Goal: Task Accomplishment & Management: Complete application form

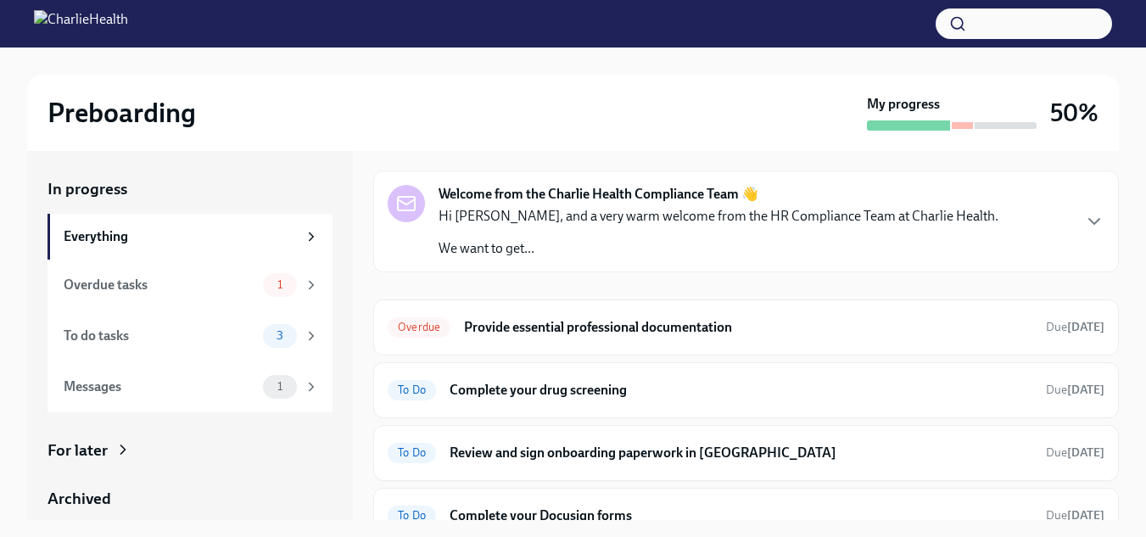
scroll to position [67, 0]
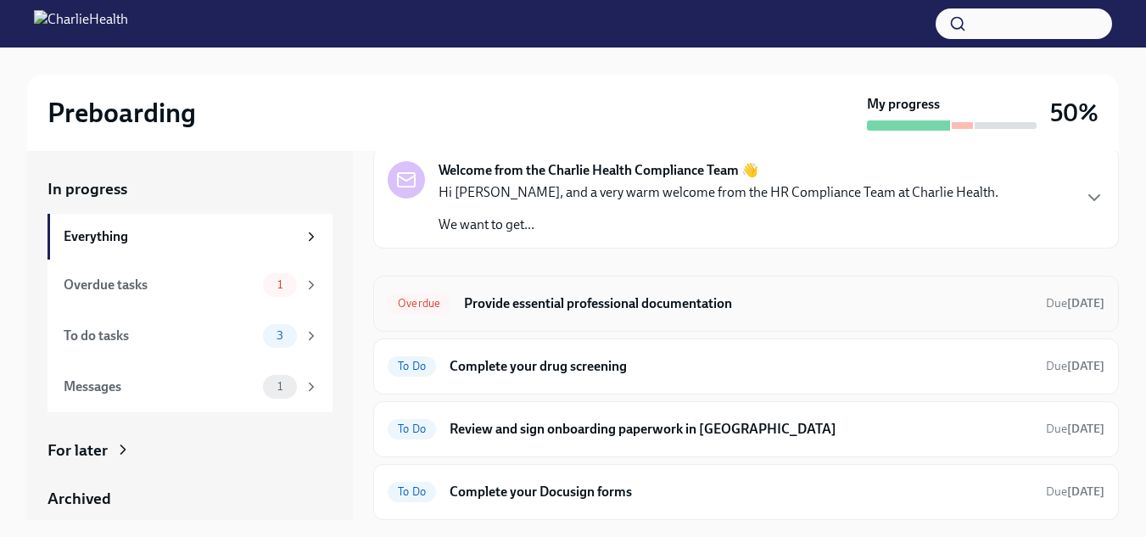
click at [612, 304] on h6 "Provide essential professional documentation" at bounding box center [748, 303] width 568 height 19
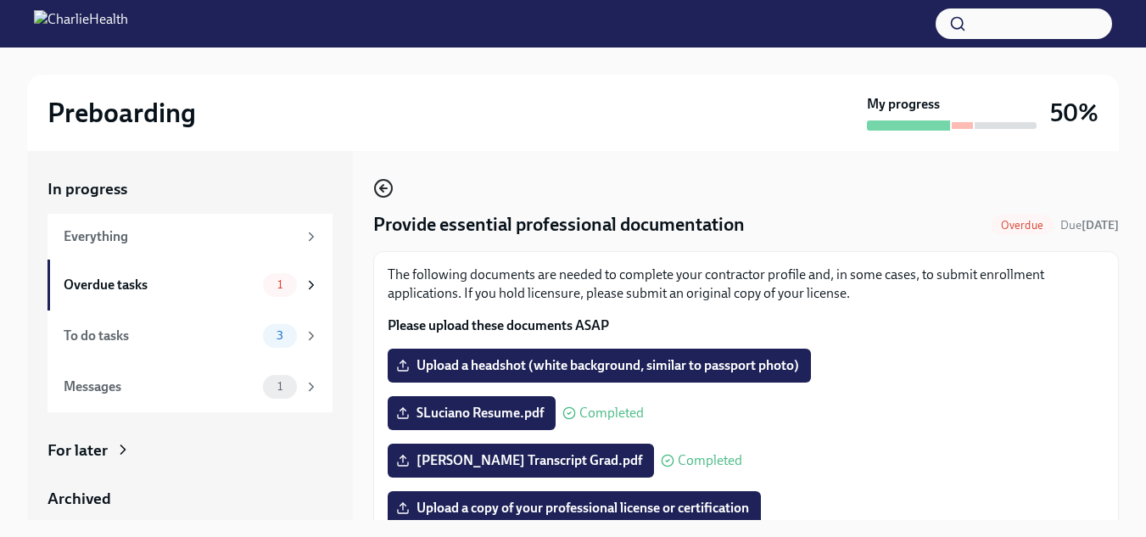
click at [387, 182] on circle "button" at bounding box center [383, 188] width 17 height 17
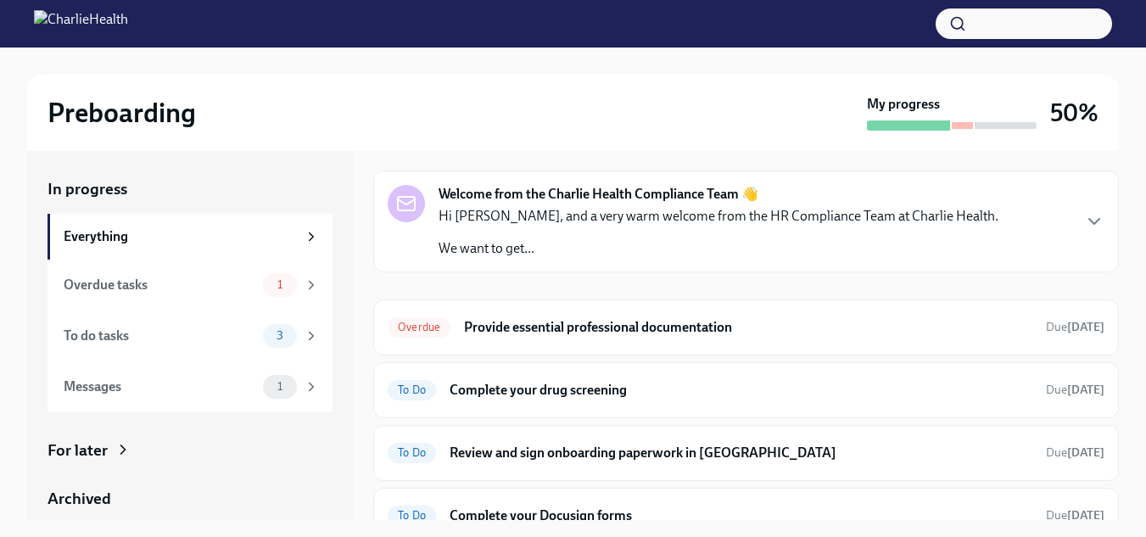
scroll to position [67, 0]
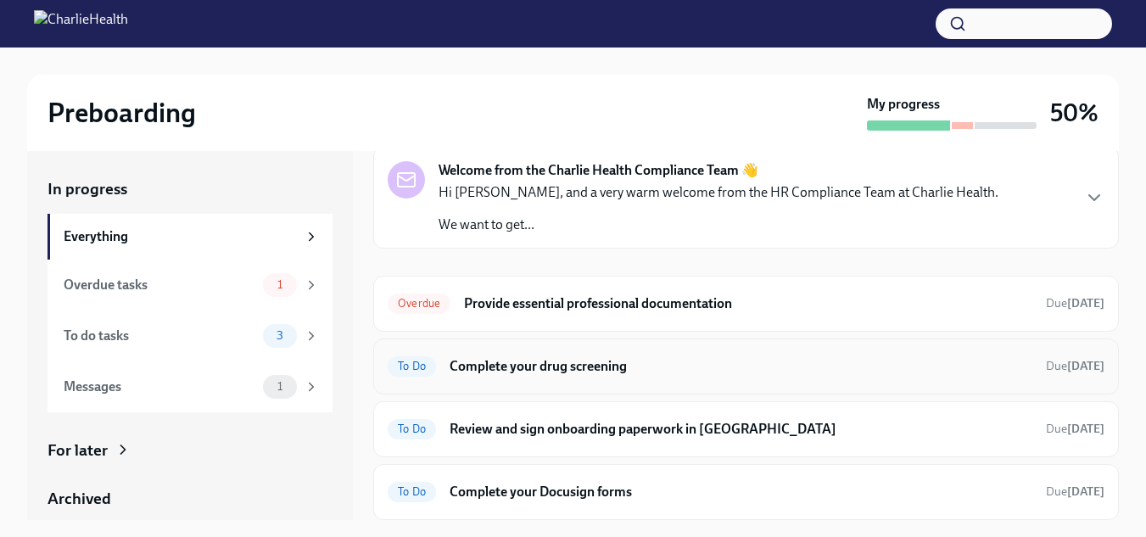
click at [604, 369] on h6 "Complete your drug screening" at bounding box center [741, 366] width 583 height 19
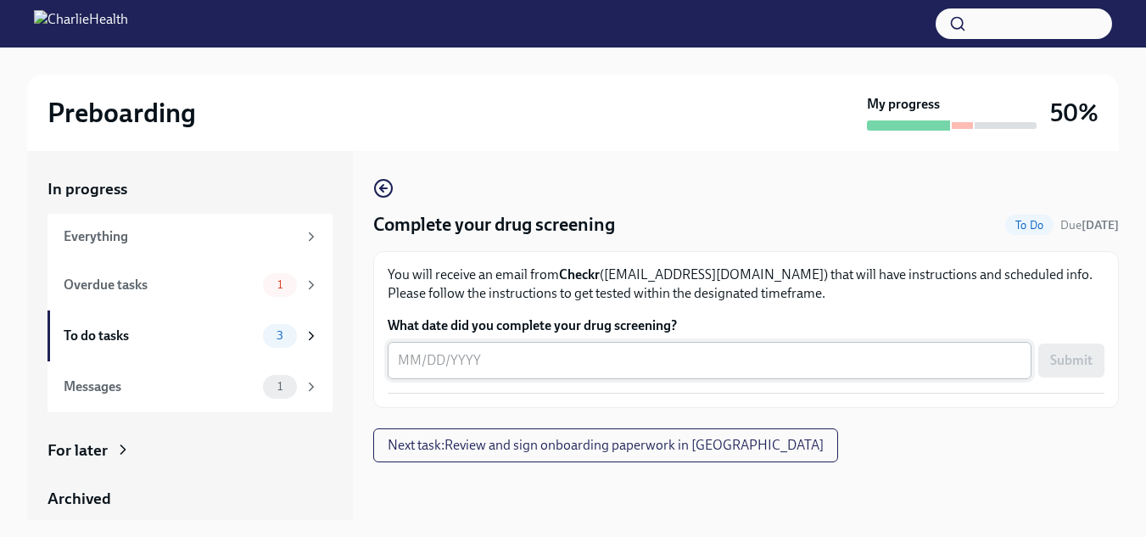
click at [547, 350] on textarea "What date did you complete your drug screening?" at bounding box center [710, 360] width 624 height 20
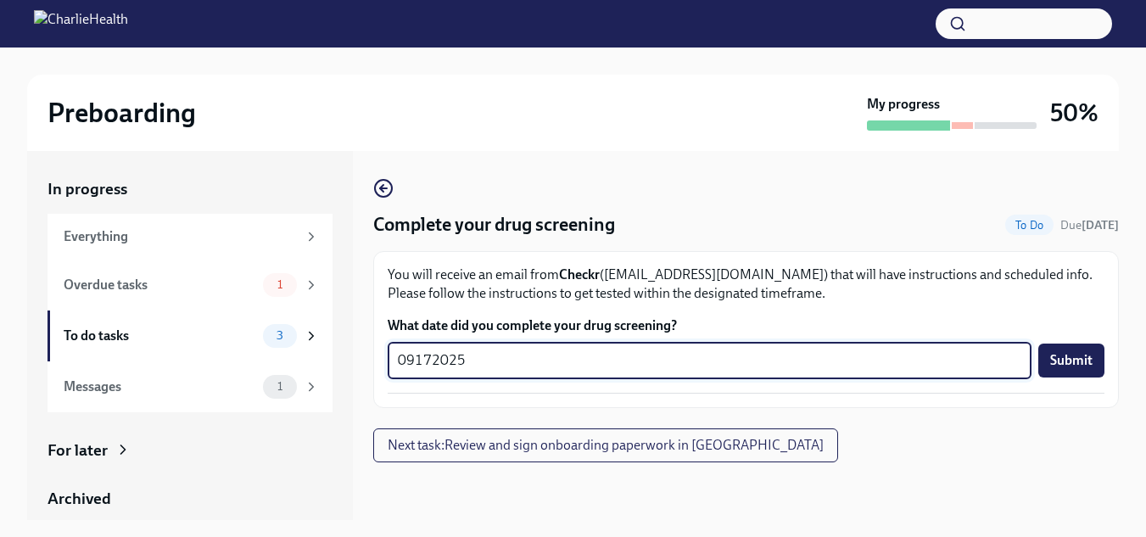
click at [411, 356] on textarea "09172025" at bounding box center [710, 360] width 624 height 20
click at [438, 357] on textarea "09/172025" at bounding box center [710, 360] width 624 height 20
type textarea "09/17/2025"
click at [1067, 361] on span "Submit" at bounding box center [1071, 360] width 42 height 17
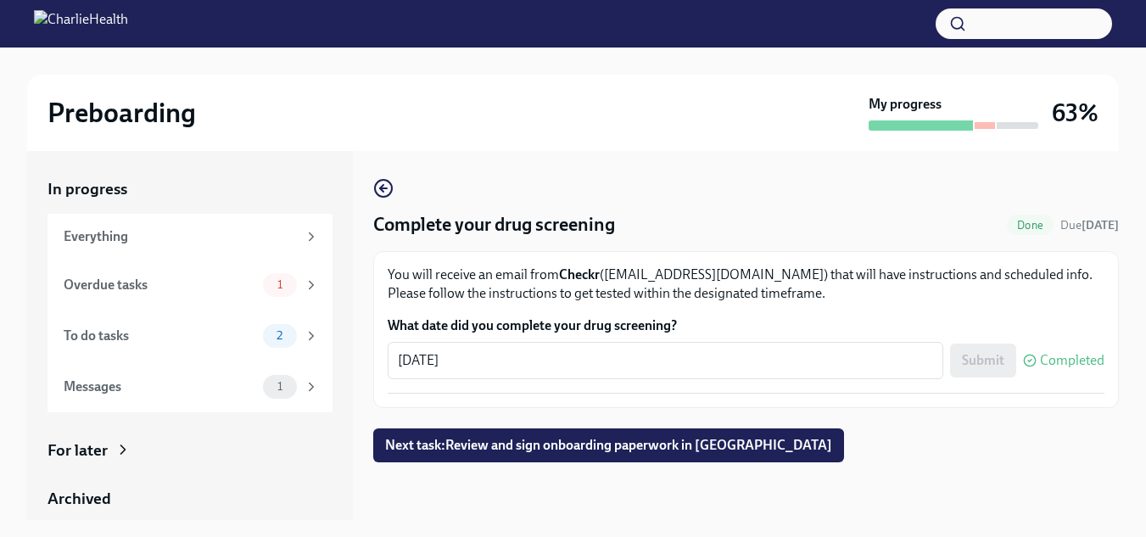
click at [987, 302] on p "You will receive an email from Checkr (support@checkr.com) that will have instr…" at bounding box center [746, 284] width 717 height 37
click at [140, 276] on div "Overdue tasks" at bounding box center [160, 285] width 193 height 19
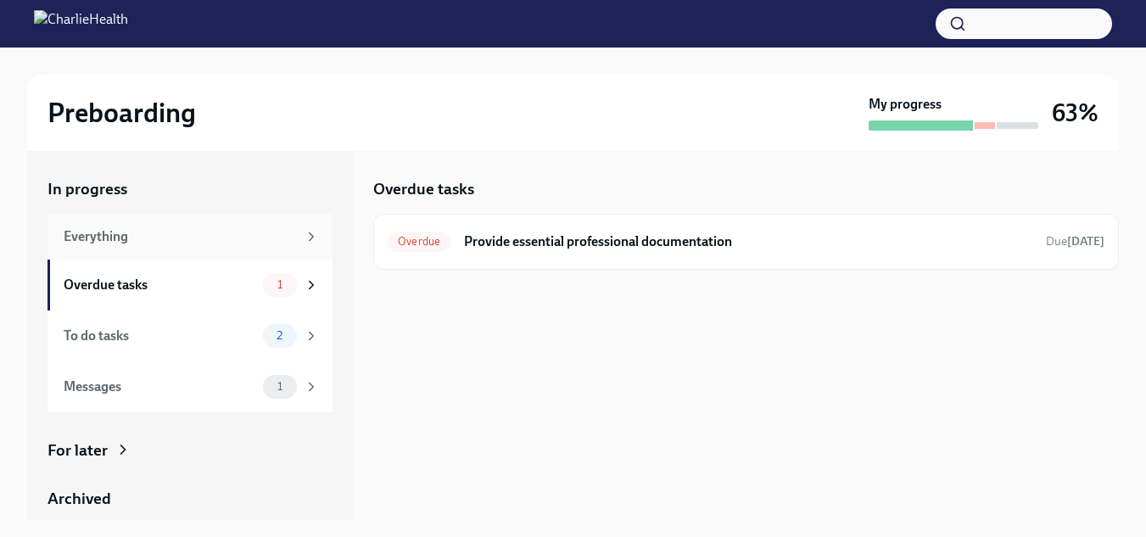
click at [184, 231] on div "Everything" at bounding box center [180, 236] width 233 height 19
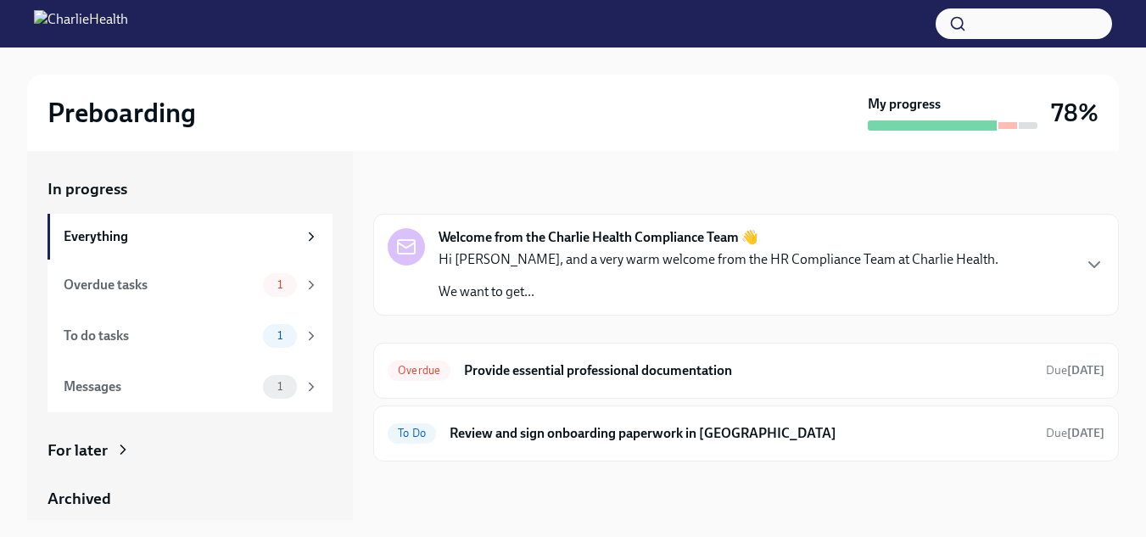
click at [652, 402] on div "Overdue Provide essential professional documentation Due today To Do Review and…" at bounding box center [746, 402] width 746 height 119
click at [648, 426] on h6 "Review and sign onboarding paperwork in [GEOGRAPHIC_DATA]" at bounding box center [741, 433] width 583 height 19
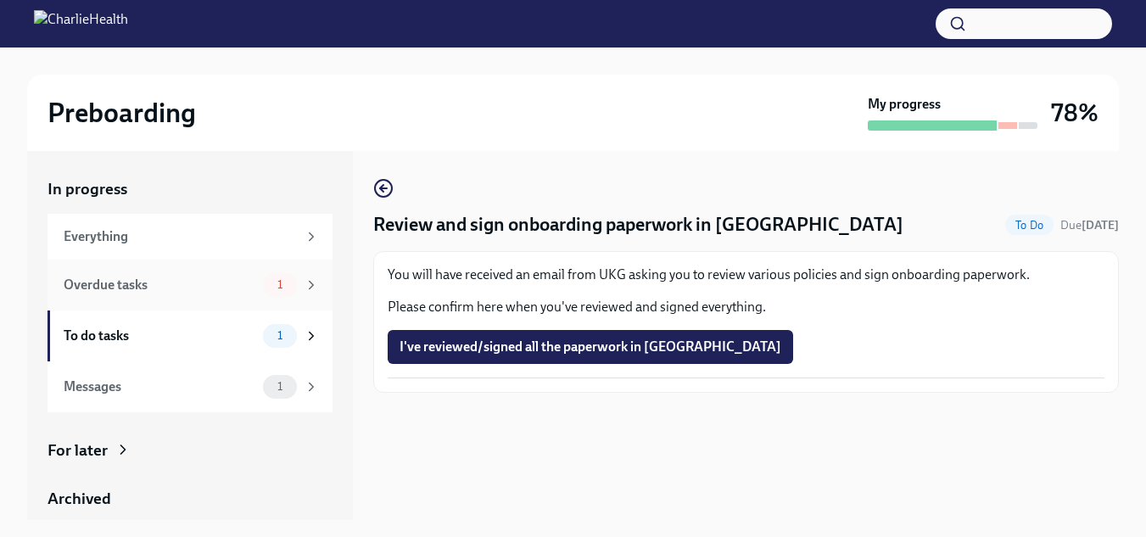
click at [158, 289] on div "Overdue tasks" at bounding box center [160, 285] width 193 height 19
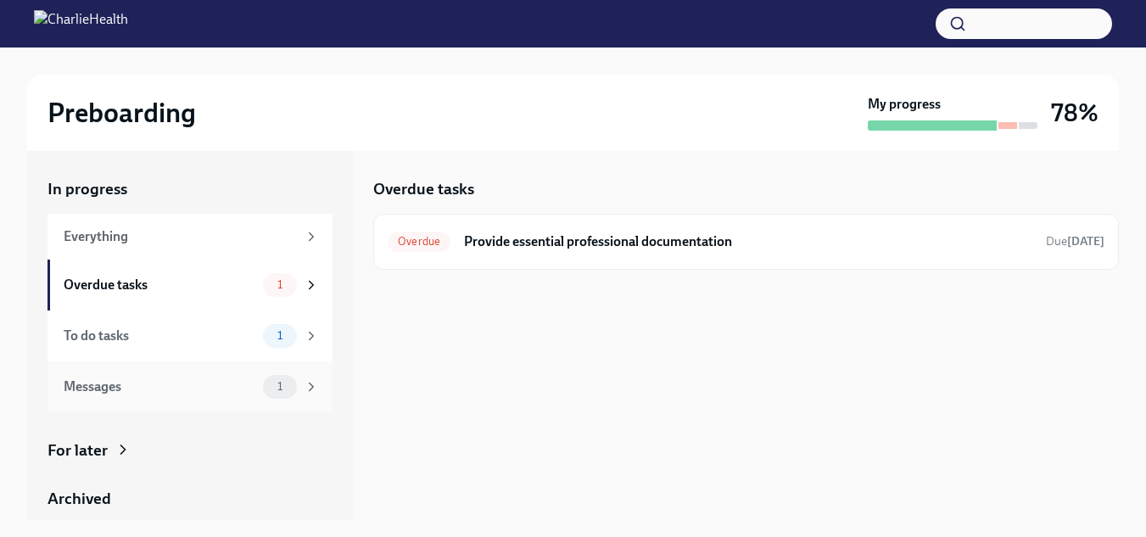
click at [158, 375] on div "Messages 1" at bounding box center [191, 387] width 255 height 24
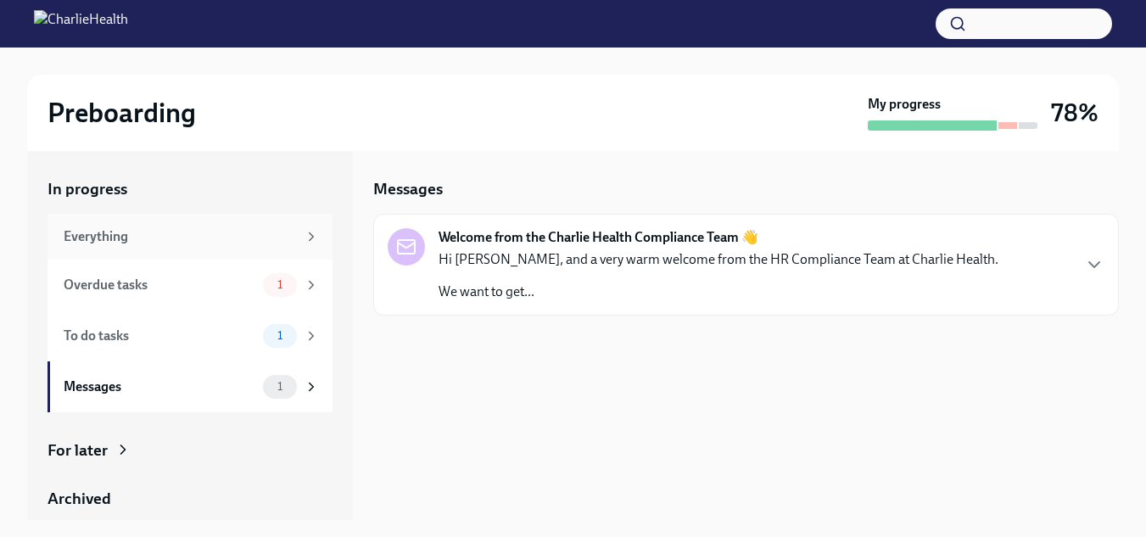
click at [130, 229] on div "Everything" at bounding box center [180, 236] width 233 height 19
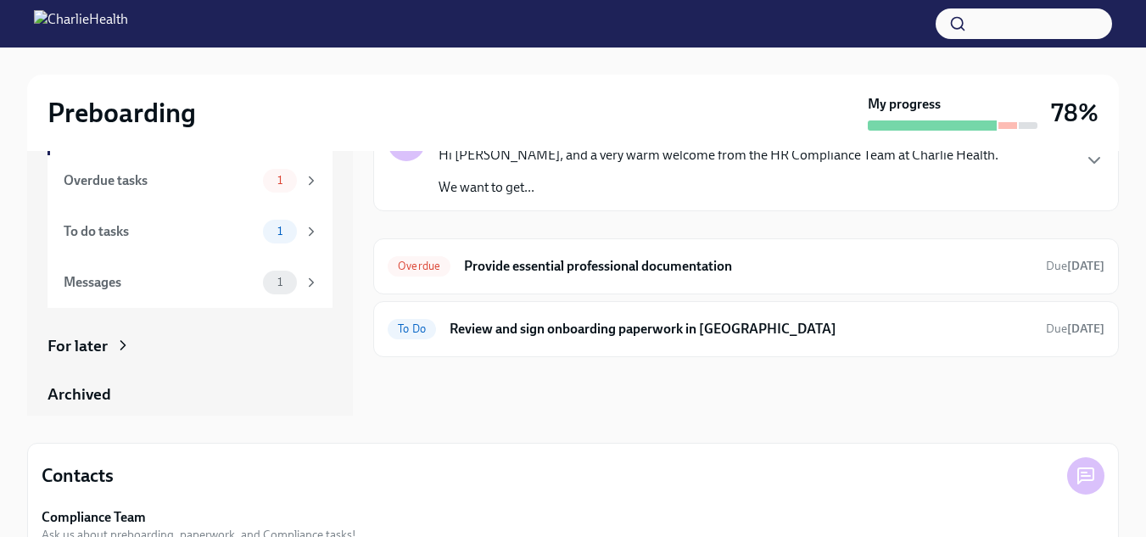
scroll to position [165, 0]
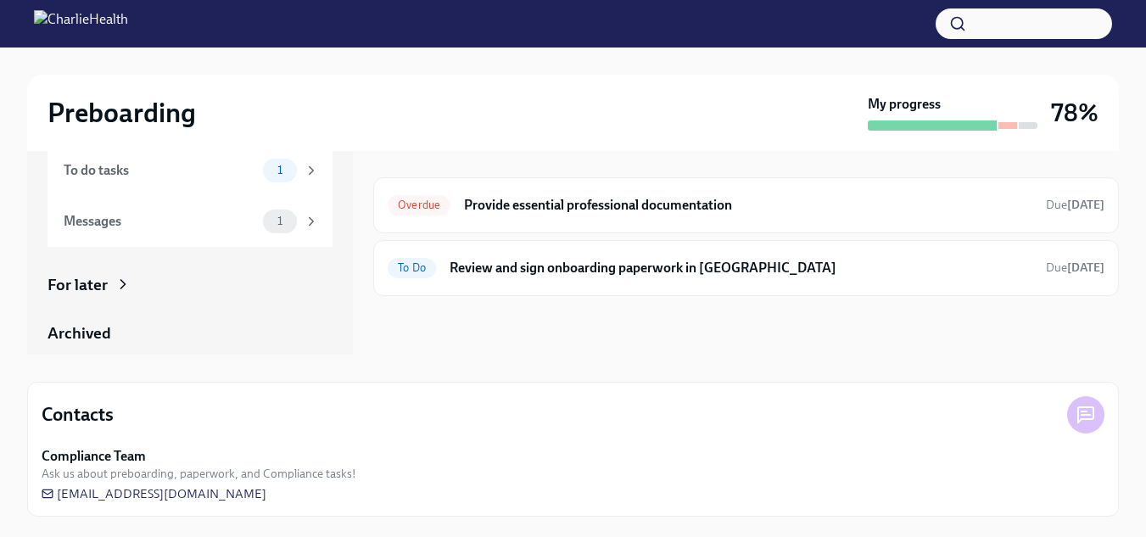
click at [81, 325] on div "Archived" at bounding box center [190, 333] width 285 height 22
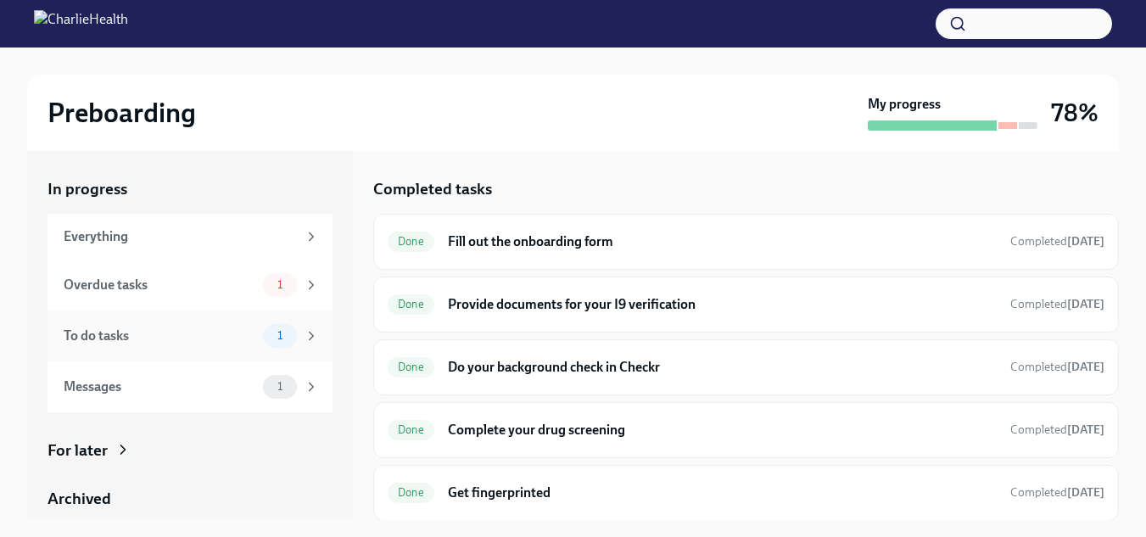
scroll to position [85, 0]
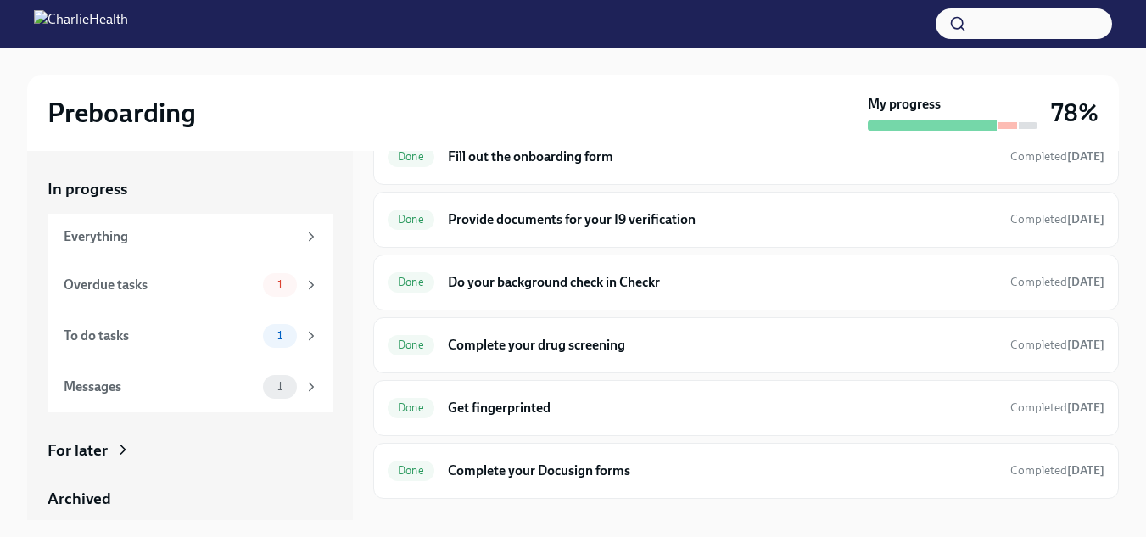
click at [97, 447] on div "For later" at bounding box center [78, 450] width 60 height 22
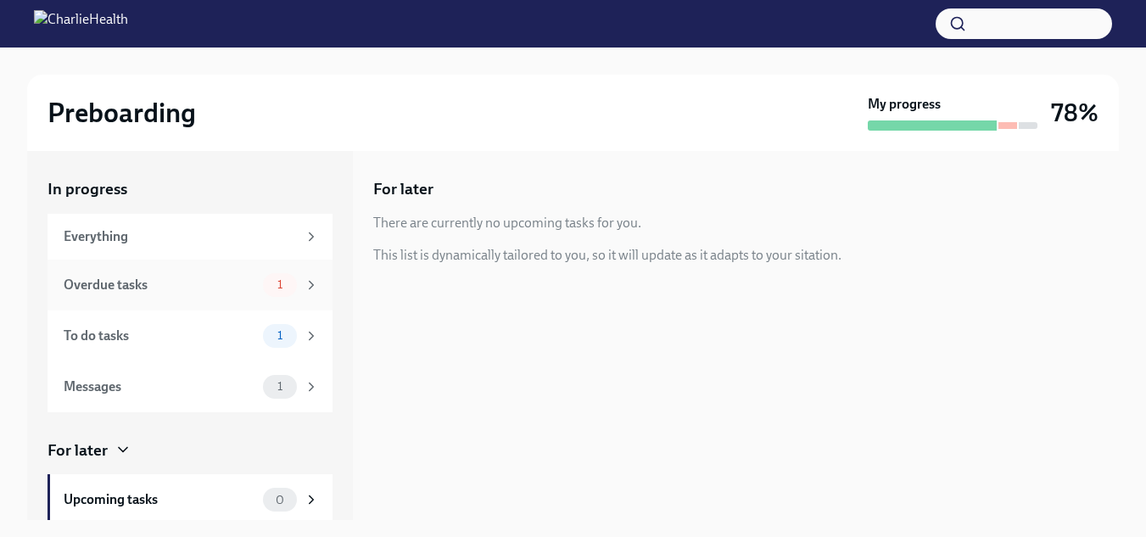
click at [176, 278] on div "Overdue tasks" at bounding box center [160, 285] width 193 height 19
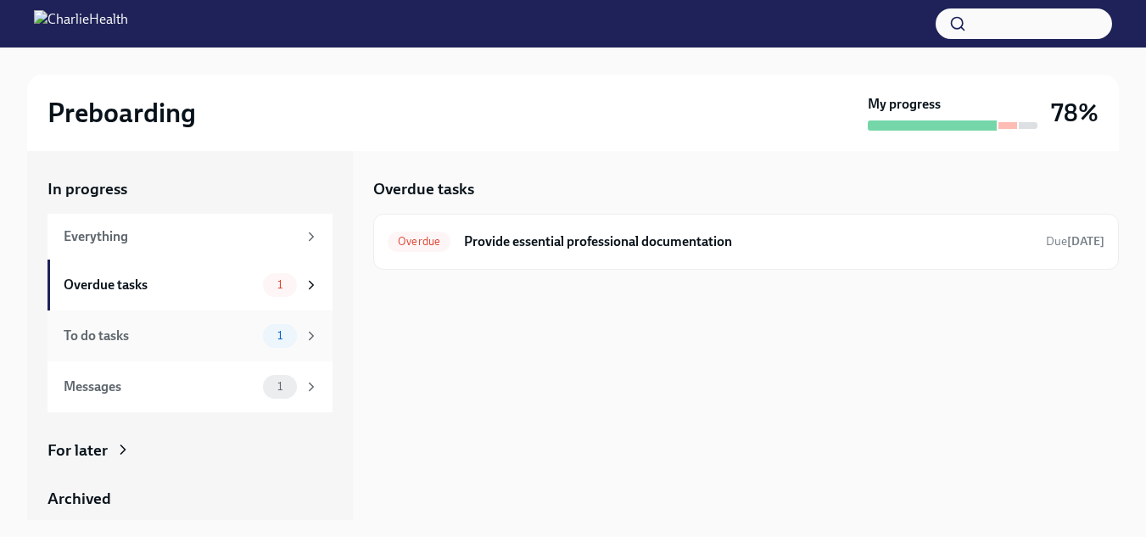
click at [177, 330] on div "To do tasks" at bounding box center [160, 336] width 193 height 19
